Goal: Task Accomplishment & Management: Complete application form

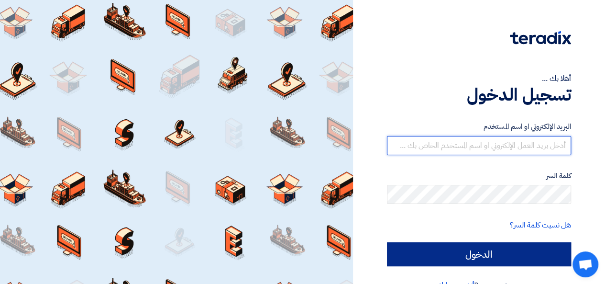
type input "[EMAIL_ADDRESS][DOMAIN_NAME]"
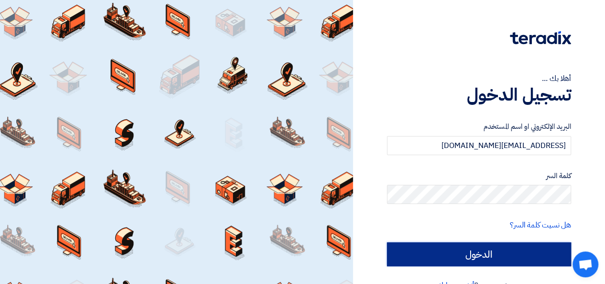
click at [511, 259] on input "الدخول" at bounding box center [479, 254] width 184 height 24
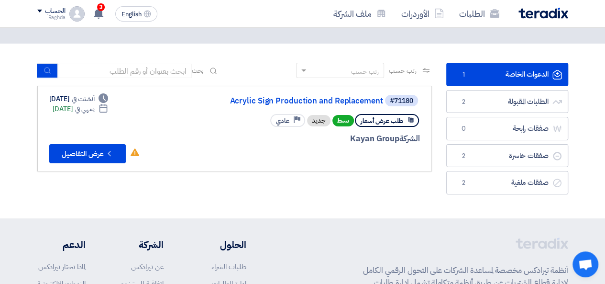
scroll to position [21, 0]
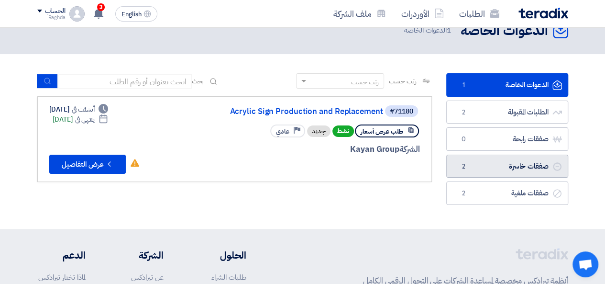
click at [517, 163] on link "صفقات خاسرة صفقات خاسرة 2" at bounding box center [507, 165] width 122 height 23
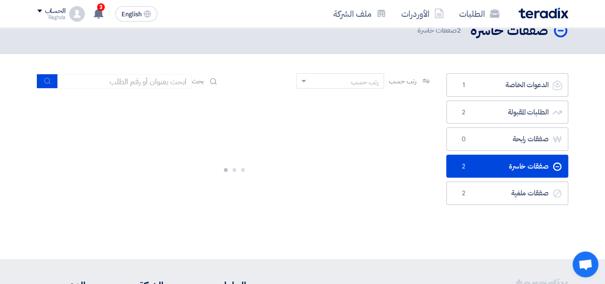
scroll to position [0, 0]
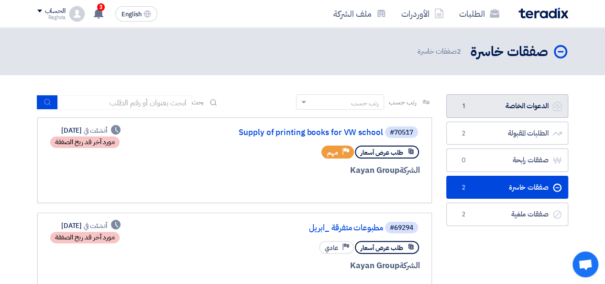
click at [499, 98] on link "الدعوات الخاصة الدعوات الخاصة 1" at bounding box center [507, 105] width 122 height 23
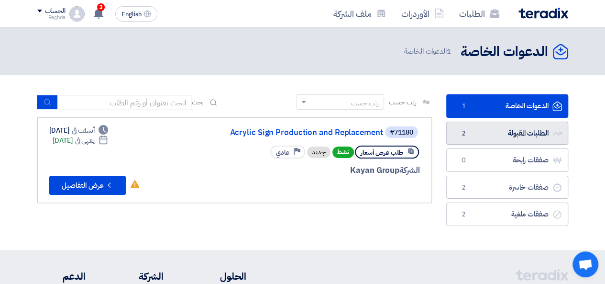
click at [514, 132] on link "الطلبات المقبولة الطلبات المقبولة 2" at bounding box center [507, 132] width 122 height 23
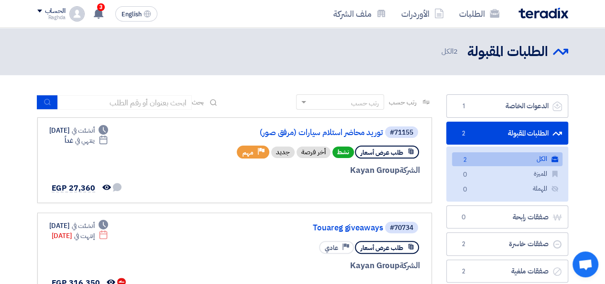
click at [496, 158] on link "الكل الكل 2" at bounding box center [507, 159] width 110 height 14
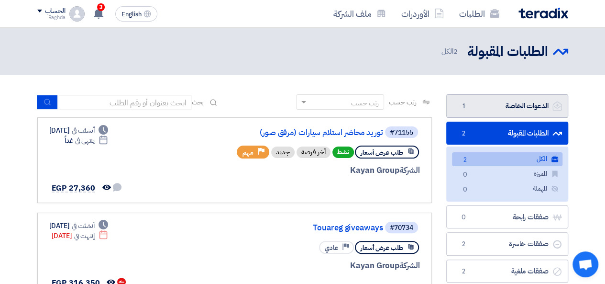
click at [488, 105] on link "الدعوات الخاصة الدعوات الخاصة 1" at bounding box center [507, 105] width 122 height 23
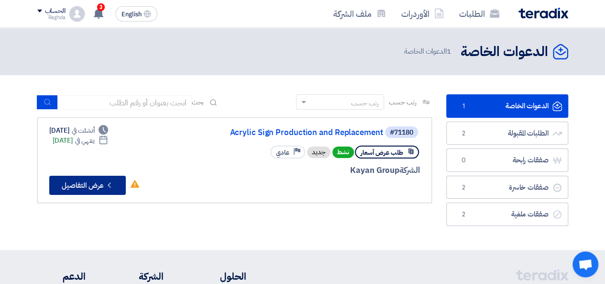
click at [115, 194] on button "Check details عرض التفاصيل" at bounding box center [87, 185] width 77 height 19
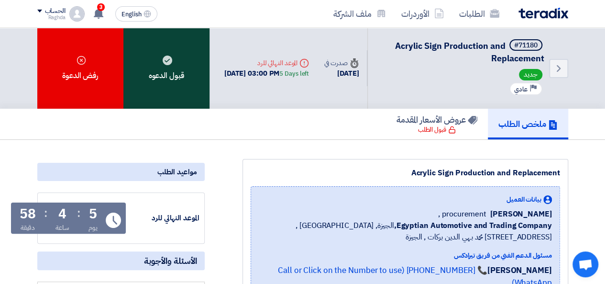
click at [172, 79] on div "قبول الدعوه" at bounding box center [166, 68] width 86 height 81
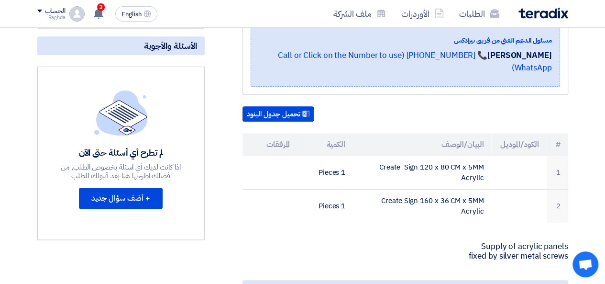
scroll to position [218, 0]
